Goal: Information Seeking & Learning: Learn about a topic

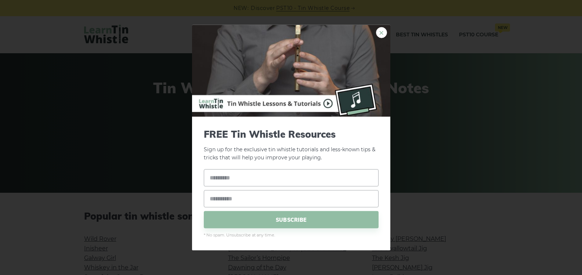
click at [384, 33] on link "×" at bounding box center [381, 32] width 11 height 11
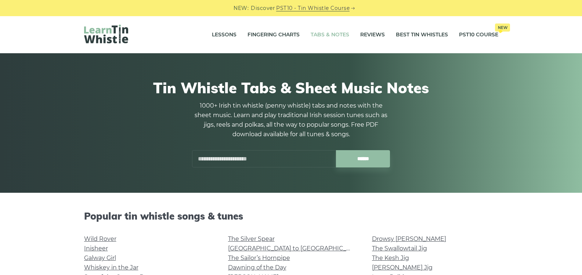
click at [260, 157] on input "text" at bounding box center [264, 158] width 144 height 17
type input "*"
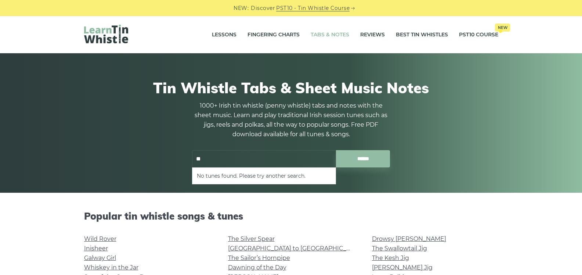
type input "*"
click at [336, 150] on input "******" at bounding box center [363, 158] width 54 height 17
type input "*"
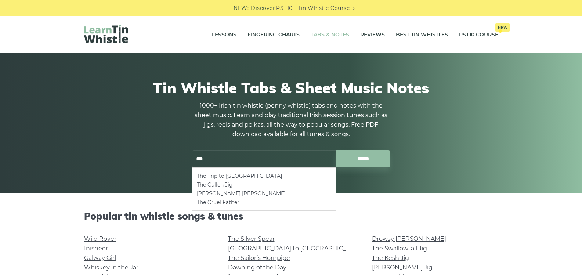
click at [221, 183] on li "The Cullen Jig" at bounding box center [264, 184] width 134 height 9
type input "**********"
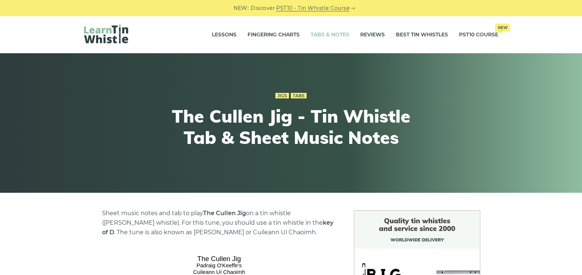
click at [333, 33] on link "Tabs & Notes" at bounding box center [329, 35] width 39 height 18
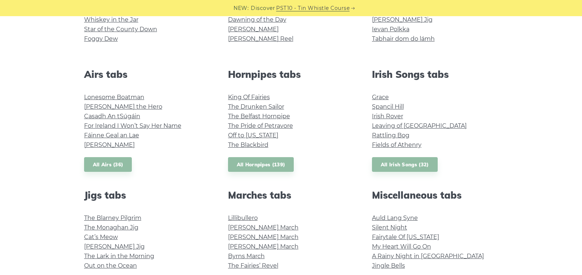
scroll to position [257, 0]
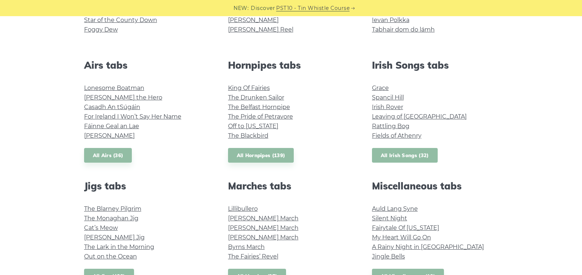
click at [403, 153] on link "All Irish Songs (32)" at bounding box center [405, 155] width 66 height 15
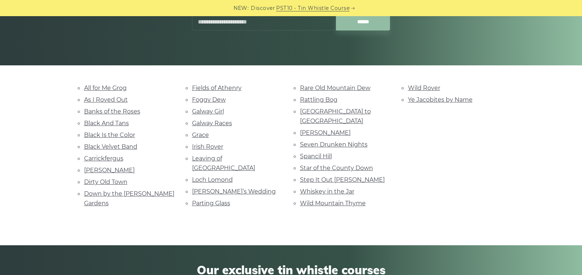
scroll to position [147, 0]
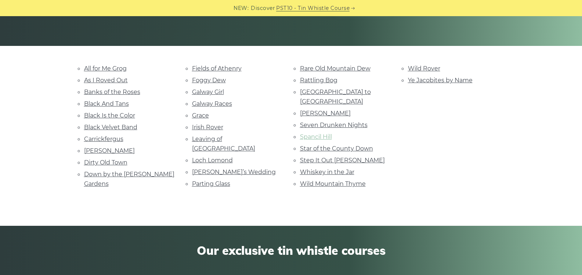
click at [323, 133] on link "Spancil Hill" at bounding box center [316, 136] width 32 height 7
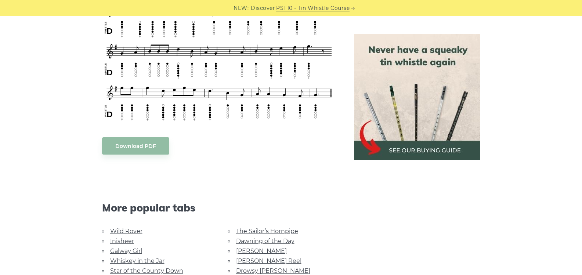
scroll to position [550, 0]
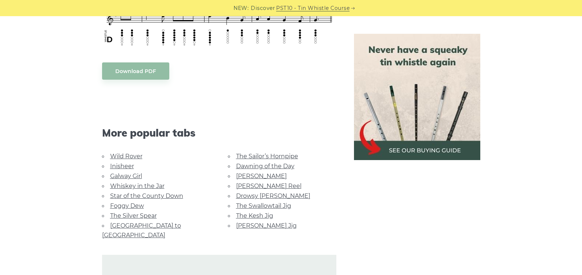
click at [246, 182] on link "[PERSON_NAME] Reel" at bounding box center [268, 185] width 65 height 7
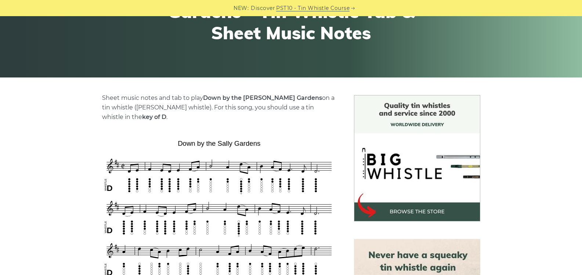
scroll to position [220, 0]
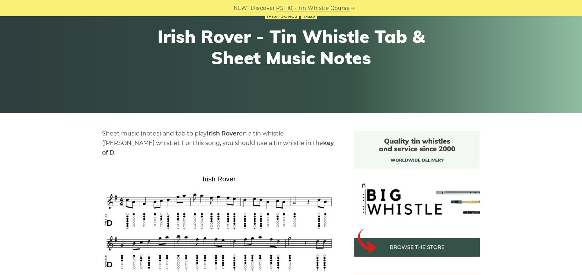
scroll to position [73, 0]
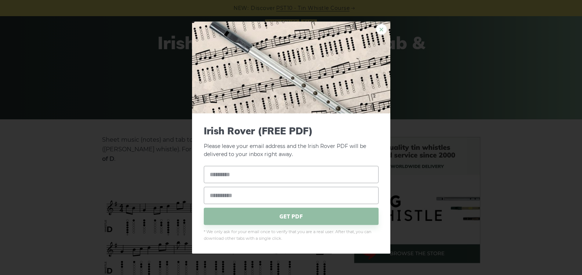
click at [378, 27] on link "×" at bounding box center [381, 28] width 11 height 11
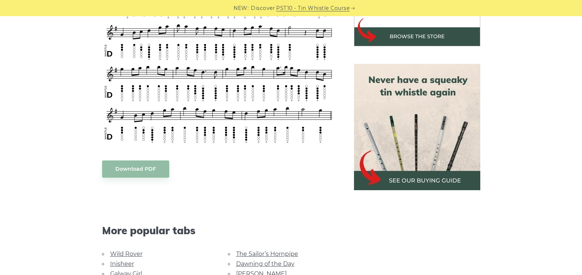
scroll to position [294, 0]
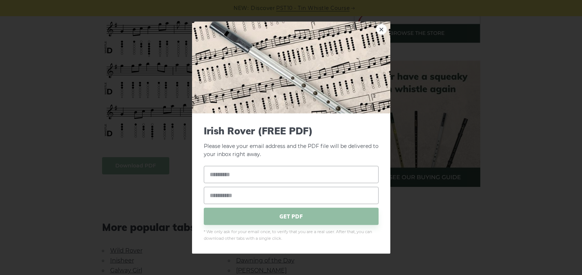
click at [133, 161] on body "NEW: Discover PST10 - Tin Whistle Course Lessons Fingering Charts Tabs & Notes …" at bounding box center [291, 275] width 582 height 1138
click at [379, 29] on link "×" at bounding box center [381, 28] width 11 height 11
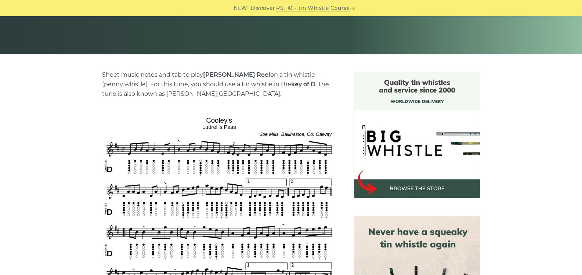
scroll to position [183, 0]
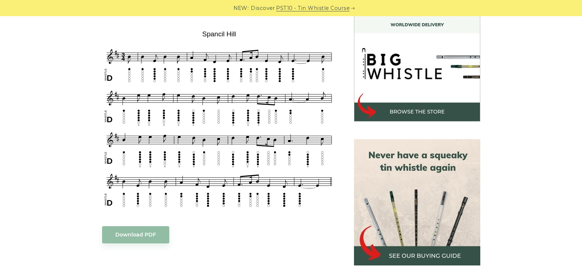
scroll to position [220, 0]
